Goal: Transaction & Acquisition: Book appointment/travel/reservation

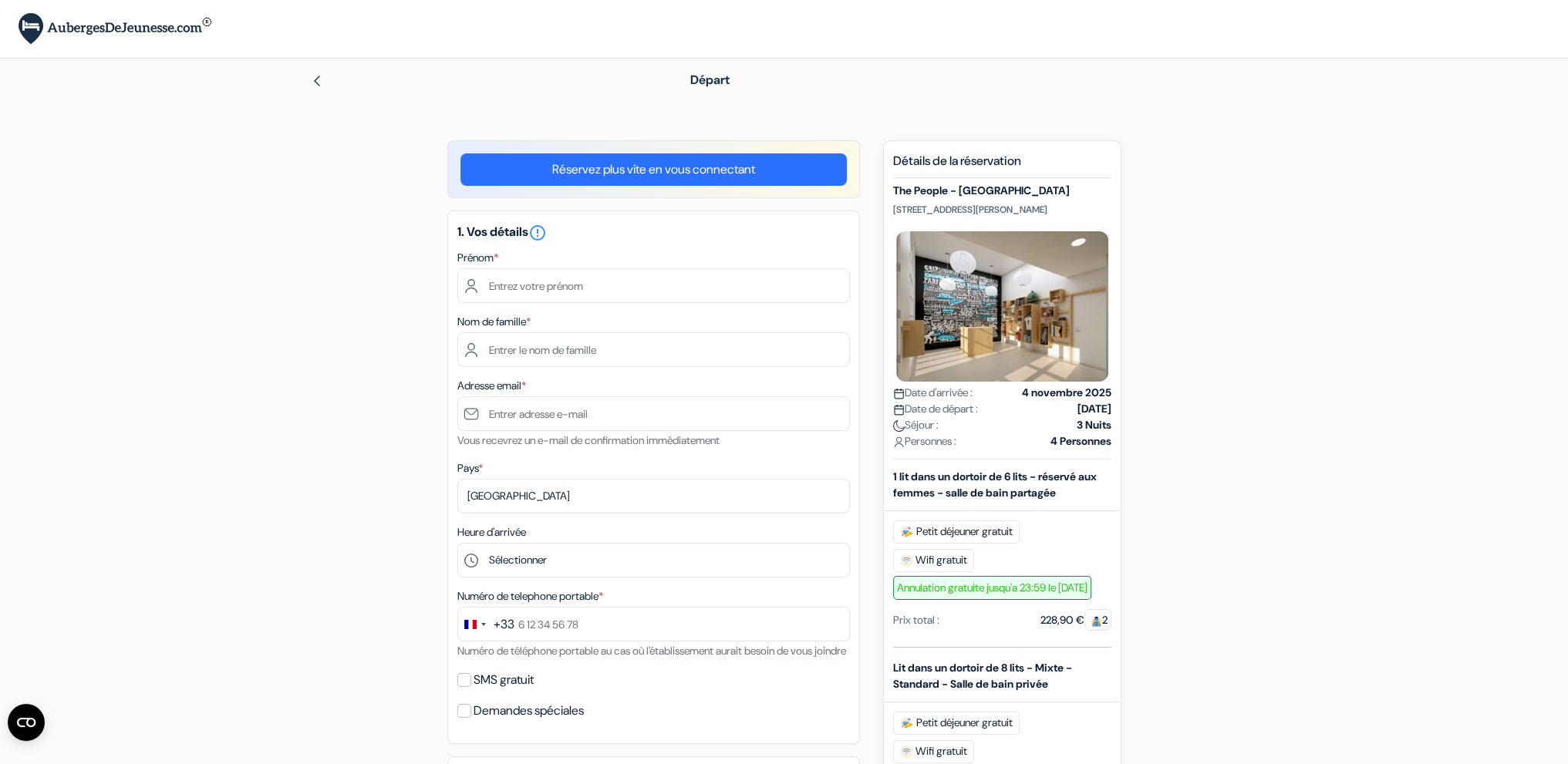
click at [319, 81] on img at bounding box center [316, 81] width 12 height 12
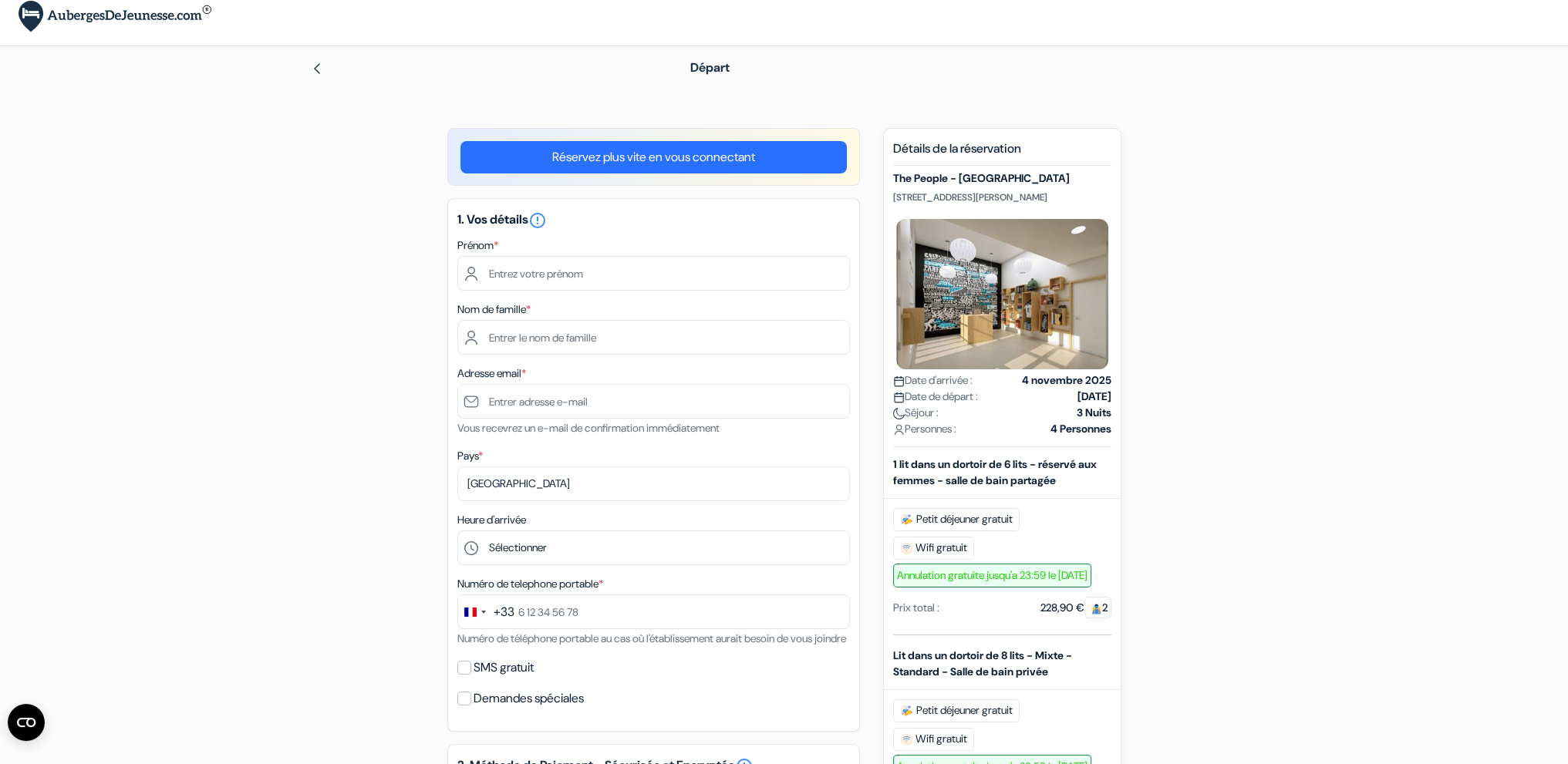
scroll to position [179, 0]
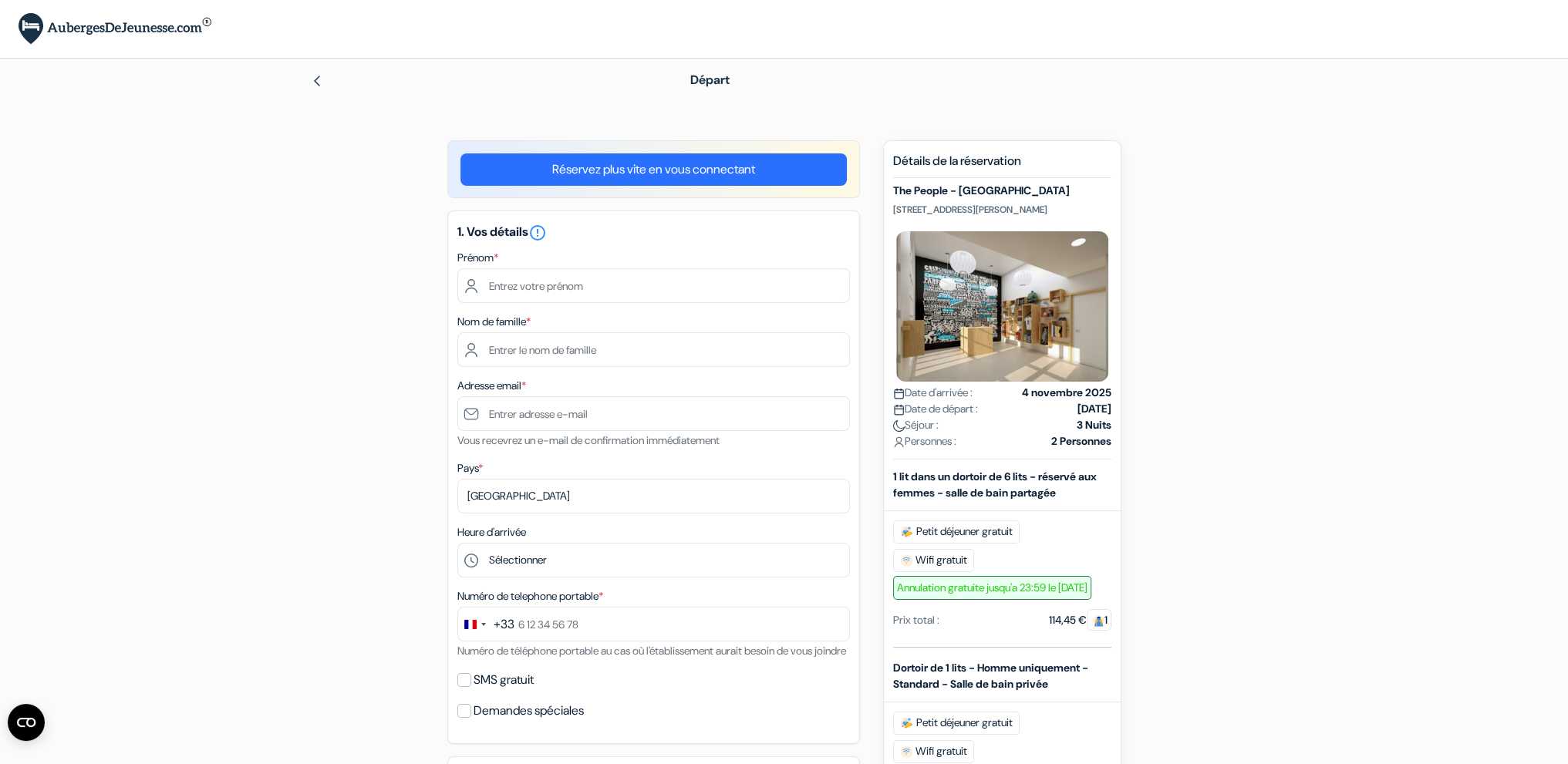
click at [316, 80] on img at bounding box center [316, 81] width 12 height 12
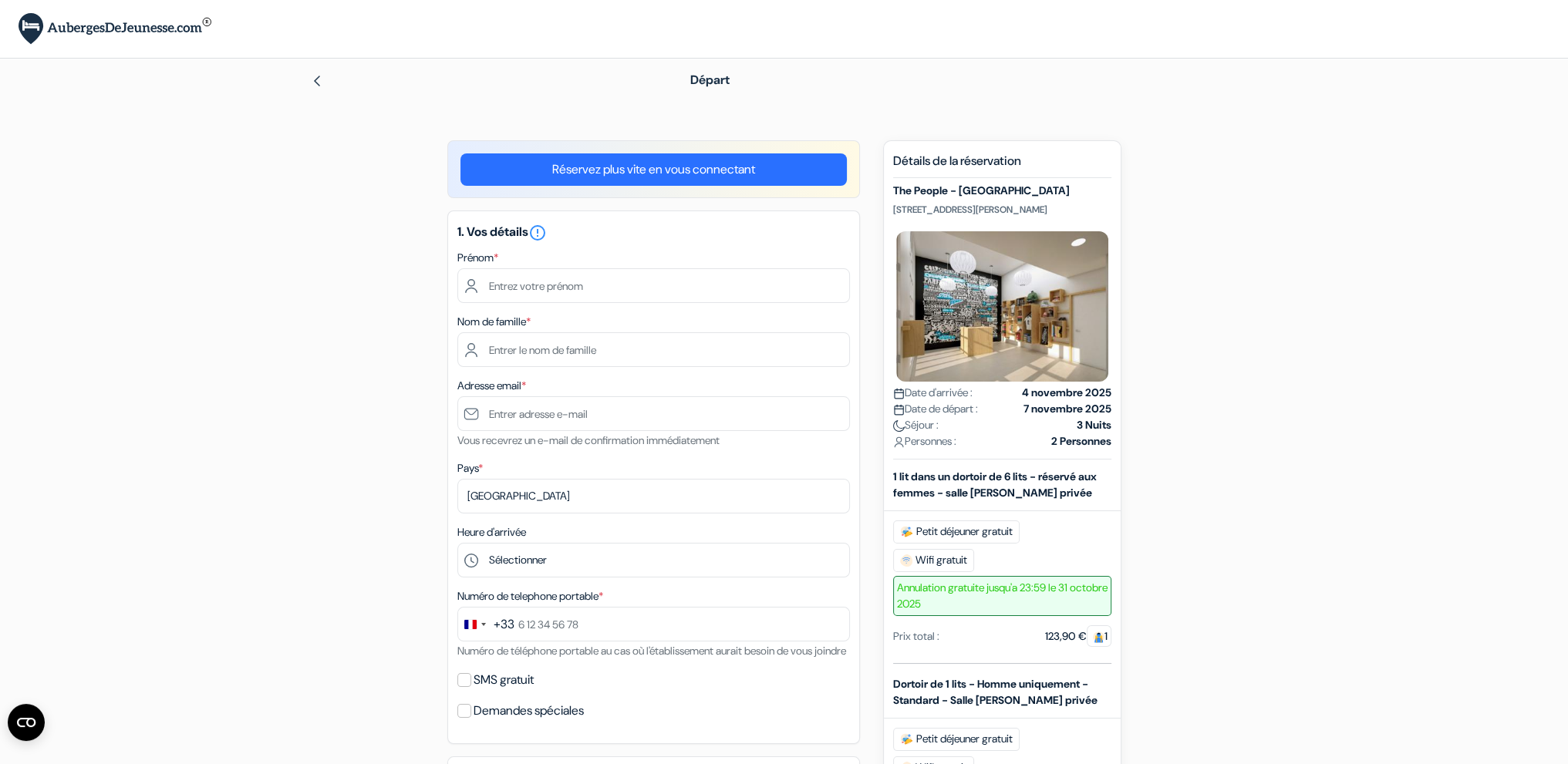
click at [157, 26] on img at bounding box center [115, 29] width 193 height 32
click at [269, 288] on form "Départ add_box The People - [GEOGRAPHIC_DATA] [STREET_ADDRESS][PERSON_NAME] don…" at bounding box center [784, 577] width 1568 height 1038
drag, startPoint x: 1015, startPoint y: 213, endPoint x: 873, endPoint y: 156, distance: 153.0
click at [873, 156] on div "add_box The People - [GEOGRAPHIC_DATA] [STREET_ADDRESS][PERSON_NAME] done done …" at bounding box center [784, 637] width 1018 height 995
copy div "Détails de la réservation The People - Marseille [STREET_ADDRESS][PERSON_NAME]"
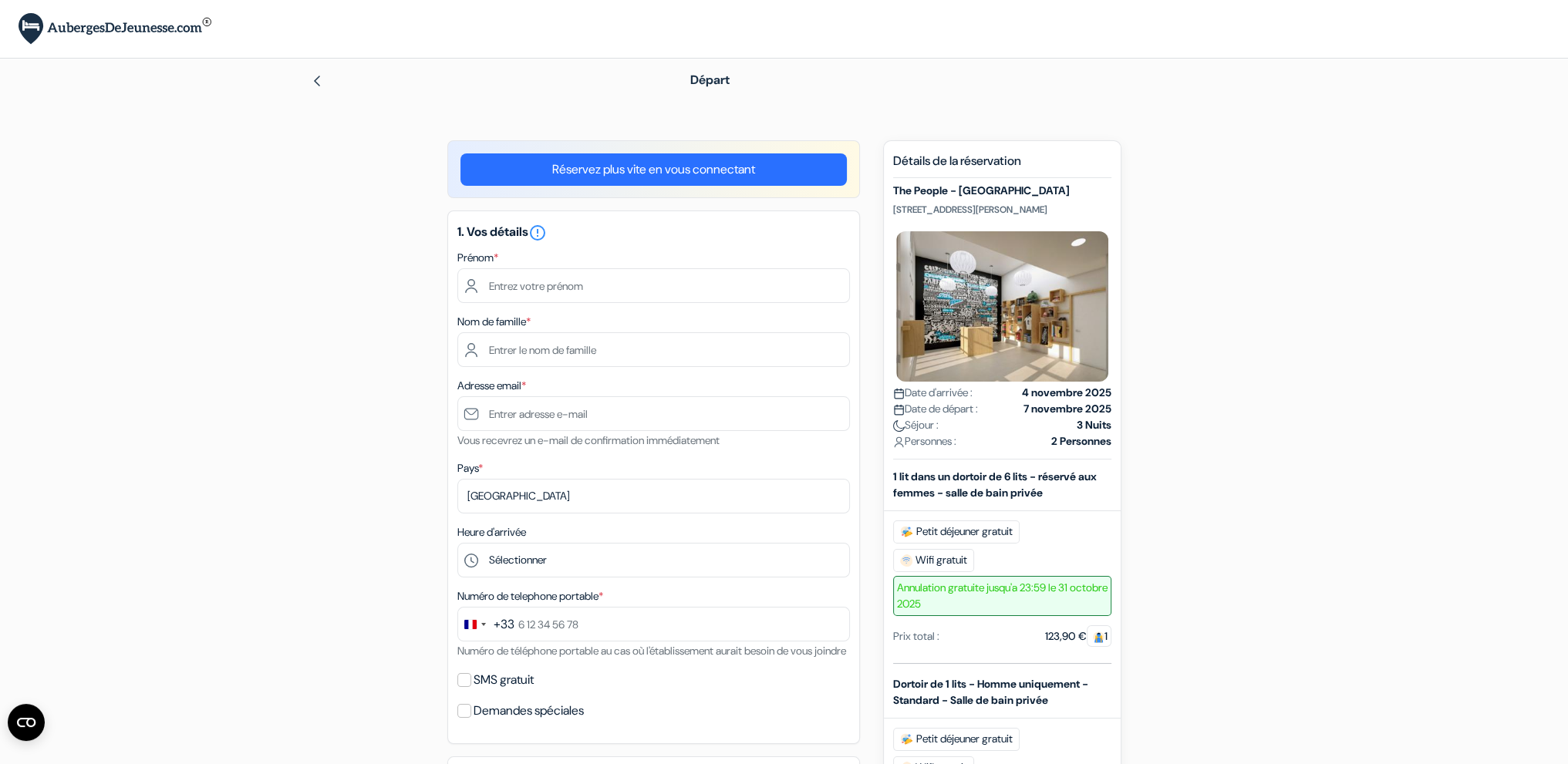
click at [1152, 384] on div "add_box The People - [GEOGRAPHIC_DATA] [STREET_ADDRESS][PERSON_NAME] done done …" at bounding box center [784, 731] width 1018 height 1183
drag, startPoint x: 891, startPoint y: 393, endPoint x: 1126, endPoint y: 643, distance: 343.1
click at [1126, 643] on div "add_box The People - [GEOGRAPHIC_DATA] [STREET_ADDRESS][PERSON_NAME] done done …" at bounding box center [784, 731] width 1018 height 1183
copy div "Date d'arrivée : [DATE] Date de départ : [DATE] Séjour : 3 Nuits Personnes : 2 …"
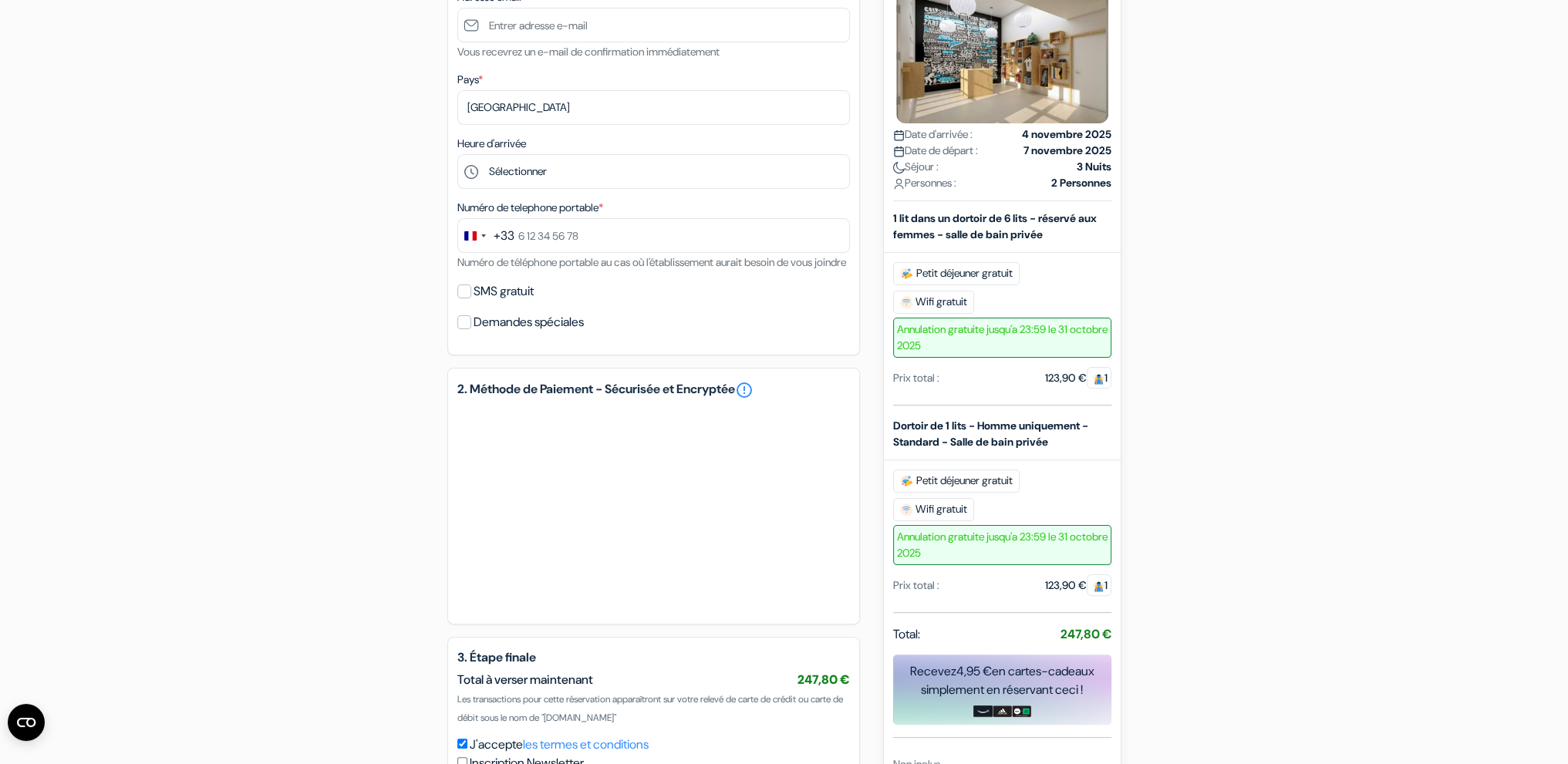
scroll to position [463, 0]
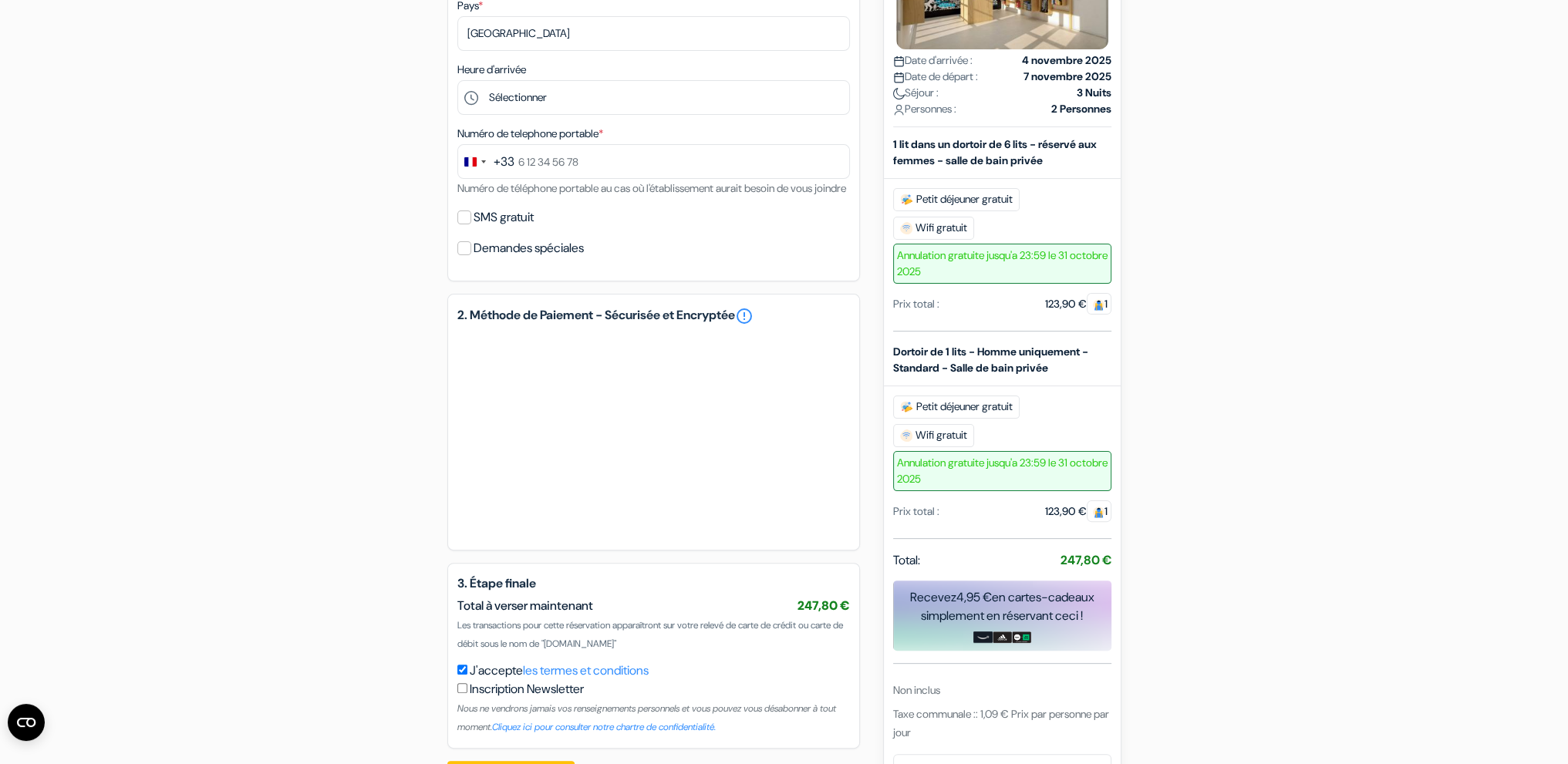
click at [914, 369] on b "Dortoir de 1 lits - Homme uniquement - Standard - Salle de bain privée" at bounding box center [990, 359] width 195 height 30
drag, startPoint x: 892, startPoint y: 369, endPoint x: 1109, endPoint y: 569, distance: 295.1
click at [1109, 569] on div "Détails de la réservation The People - Marseille 12 Rue Jean Trinquet, Marseill…" at bounding box center [1002, 281] width 218 height 920
copy div "Dortoir de 1 lits - Homme uniquement - Standard - Salle de bain privée Petit dé…"
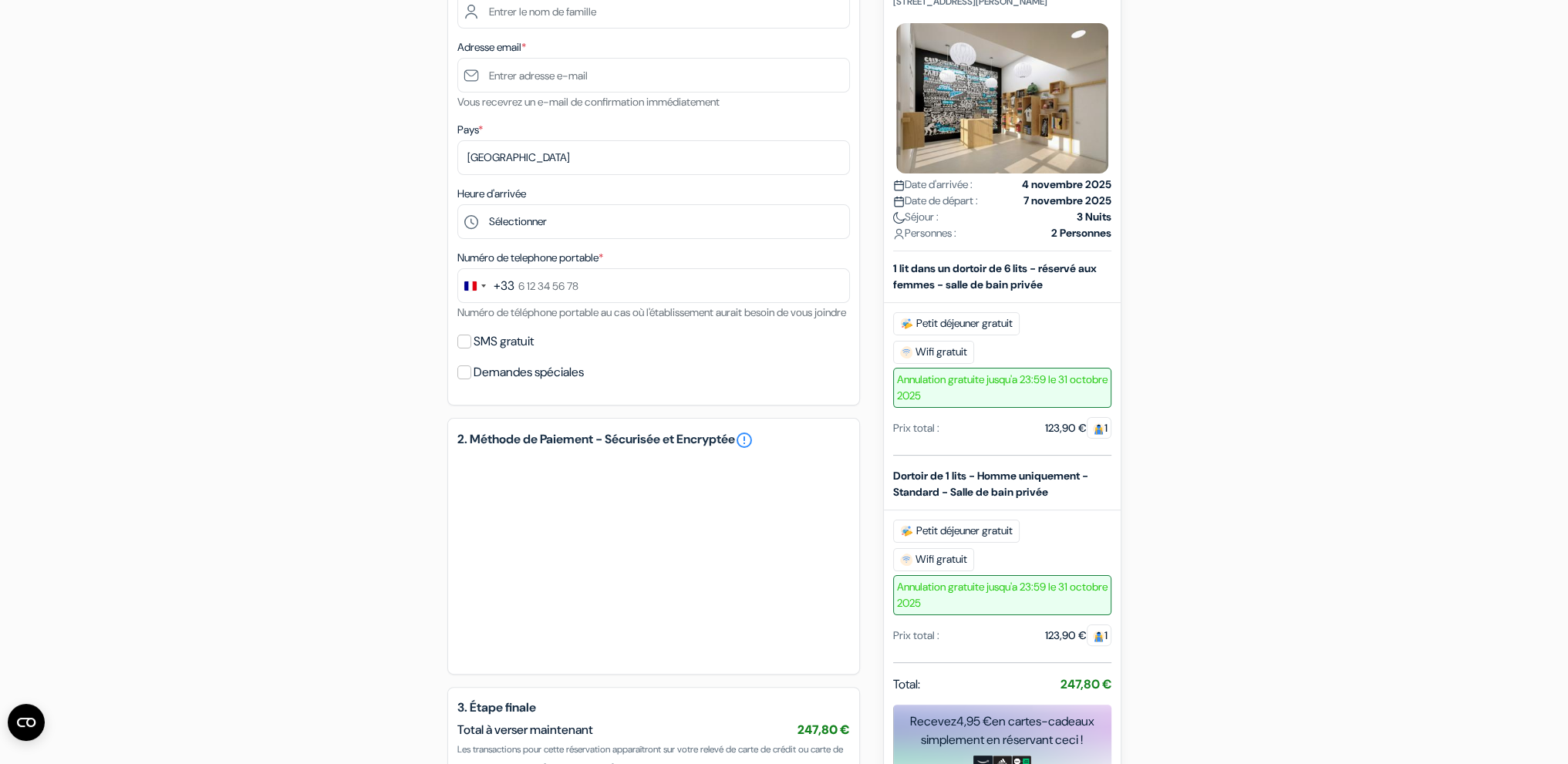
scroll to position [151, 0]
